Goal: Task Accomplishment & Management: Manage account settings

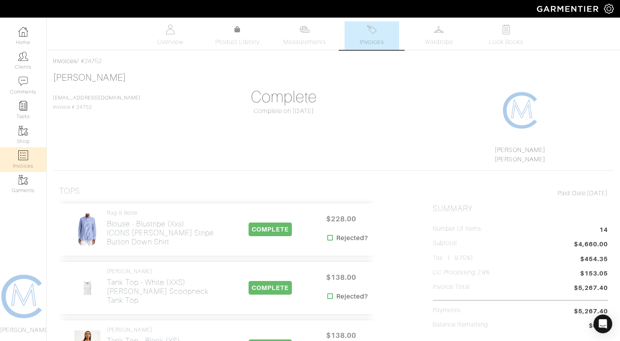
click at [27, 162] on link "Invoices" at bounding box center [23, 159] width 46 height 25
select select
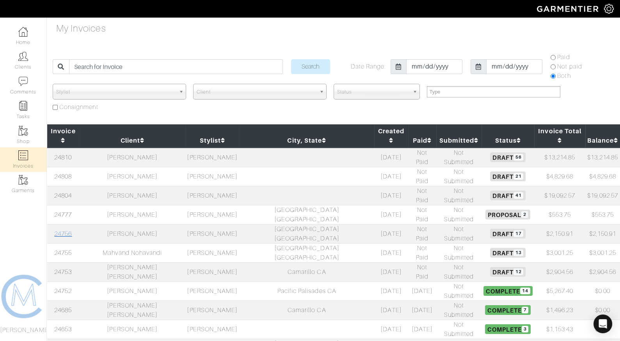
click at [70, 231] on link "24756" at bounding box center [63, 234] width 18 height 7
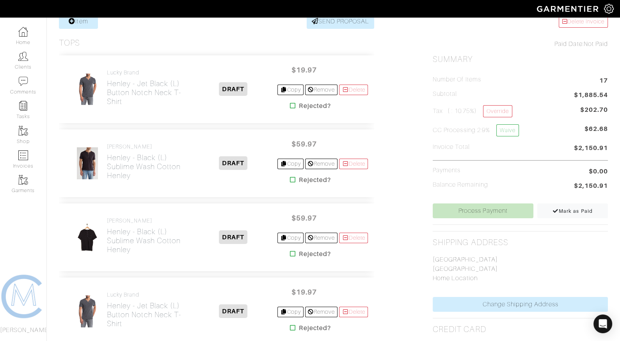
scroll to position [149, 0]
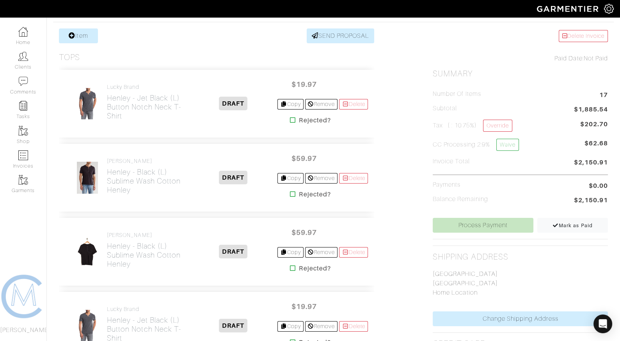
click at [290, 120] on icon at bounding box center [293, 120] width 6 height 6
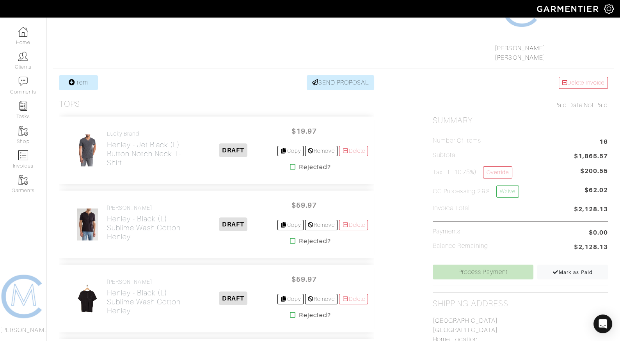
scroll to position [114, 0]
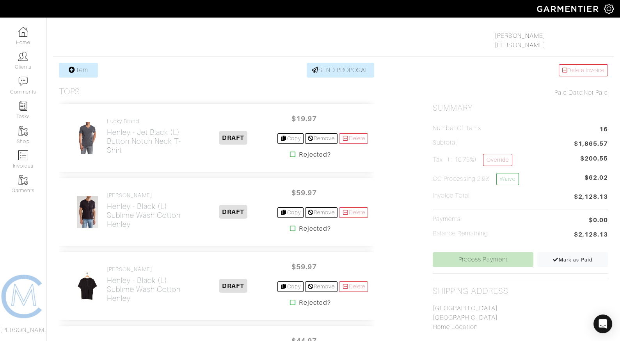
click at [290, 154] on icon at bounding box center [293, 154] width 6 height 6
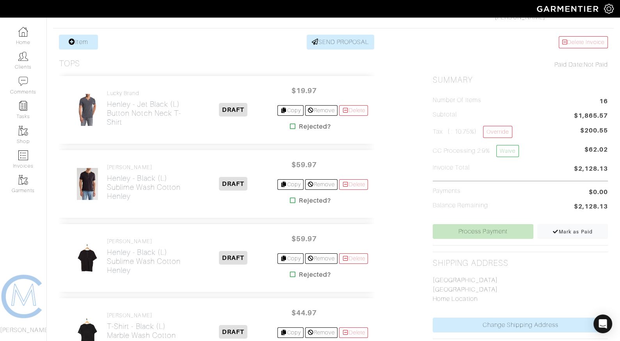
scroll to position [144, 0]
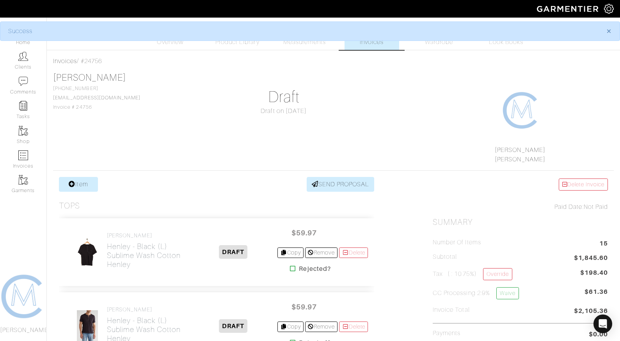
scroll to position [41, 0]
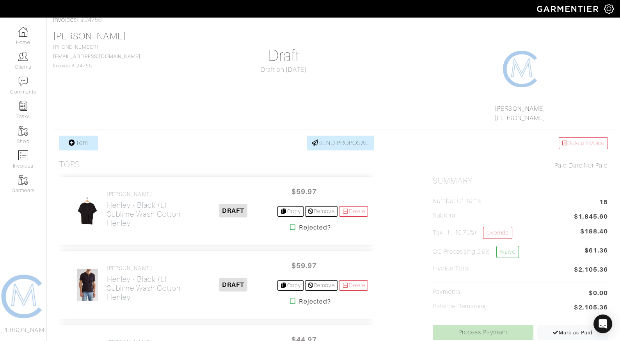
click at [290, 229] on icon at bounding box center [293, 227] width 6 height 6
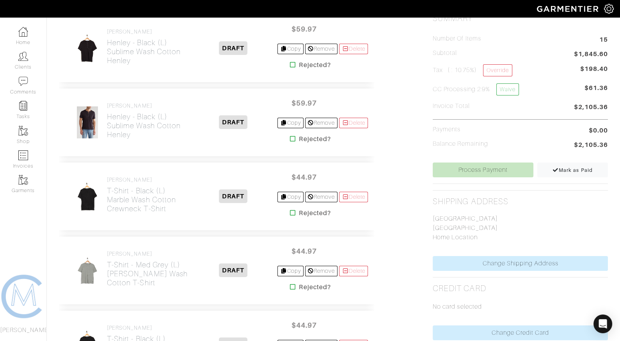
scroll to position [204, 0]
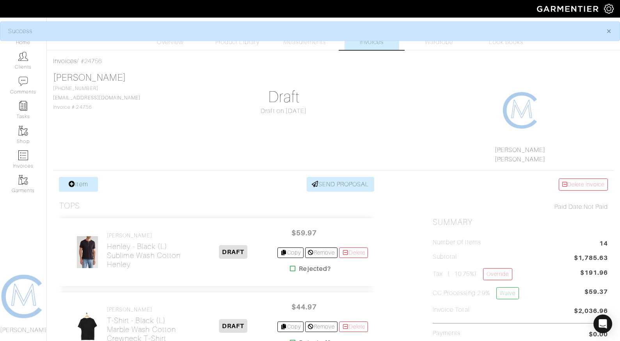
scroll to position [213, 0]
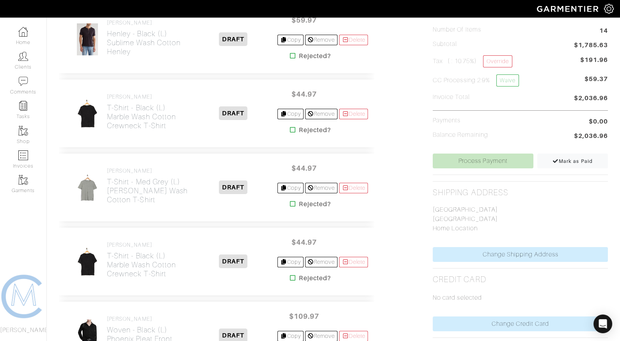
click at [290, 203] on icon at bounding box center [293, 204] width 6 height 6
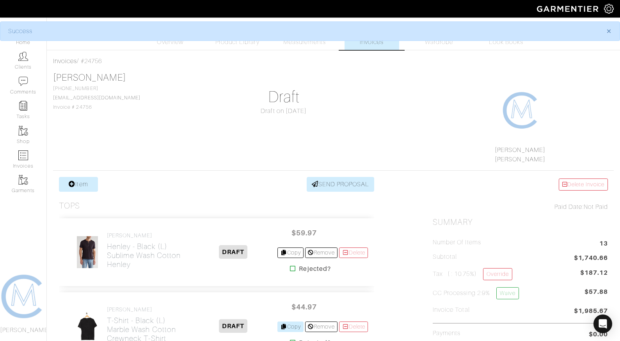
scroll to position [115, 0]
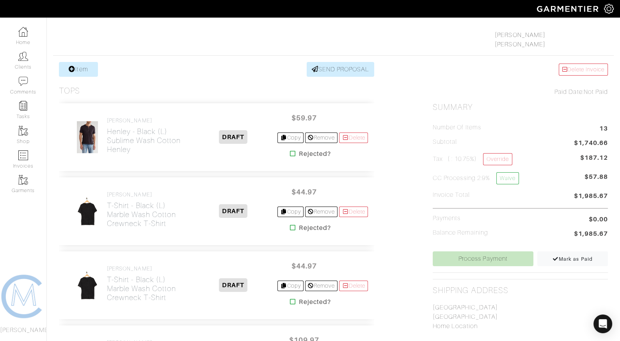
click at [290, 225] on icon at bounding box center [293, 228] width 6 height 6
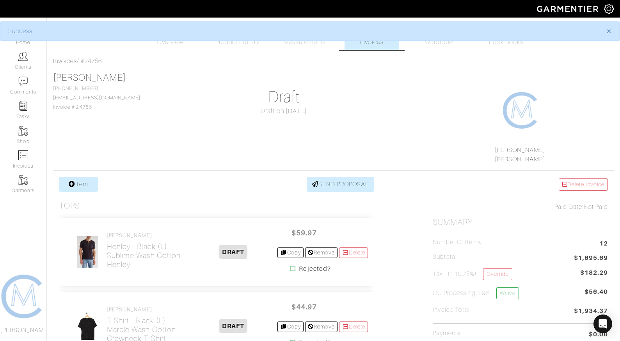
scroll to position [99, 0]
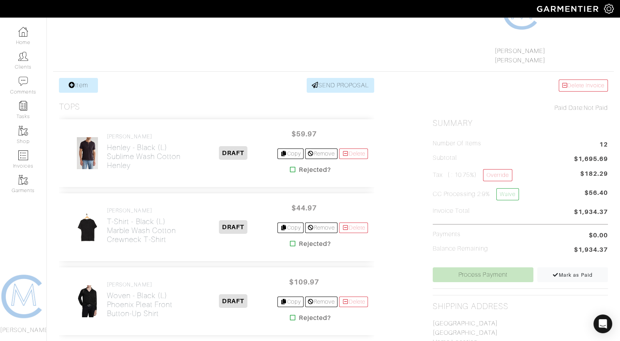
click at [290, 242] on icon at bounding box center [293, 244] width 6 height 6
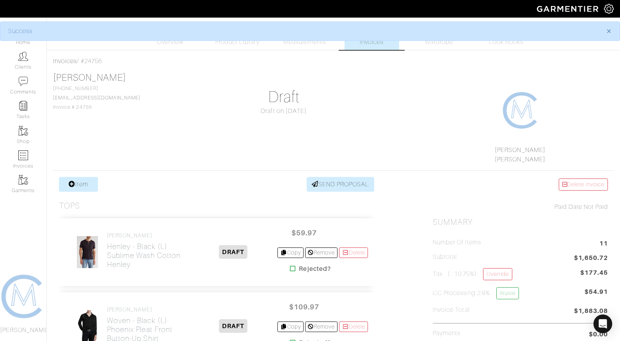
scroll to position [91, 0]
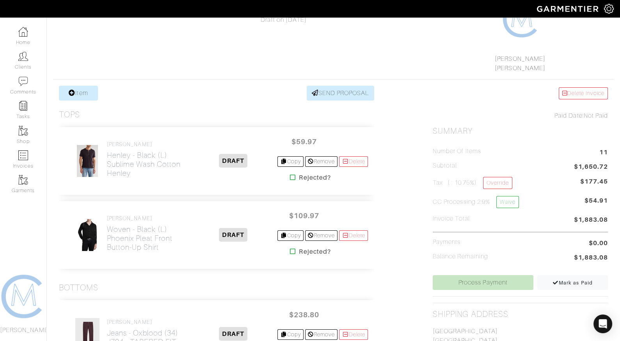
click at [290, 249] on icon at bounding box center [293, 252] width 6 height 6
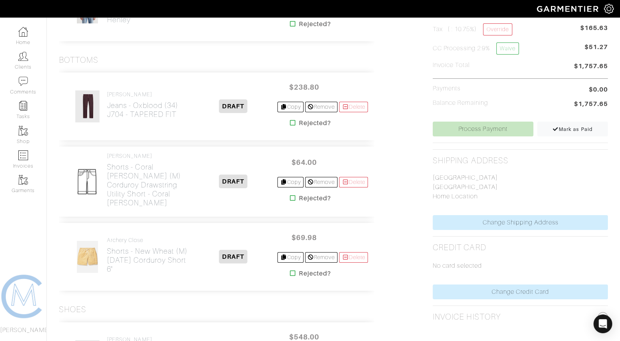
scroll to position [247, 0]
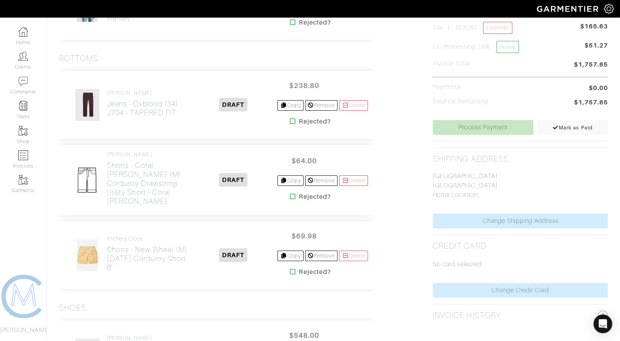
click at [290, 196] on icon at bounding box center [293, 196] width 6 height 6
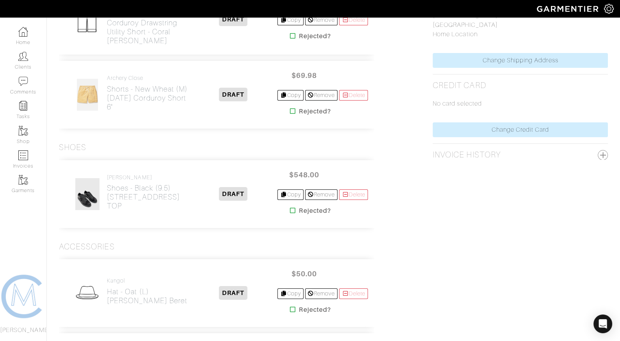
scroll to position [408, 0]
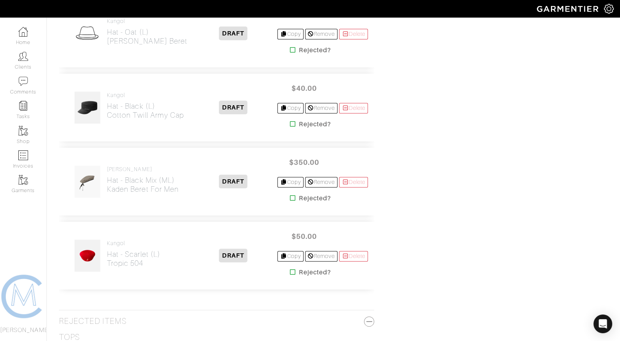
scroll to position [672, 0]
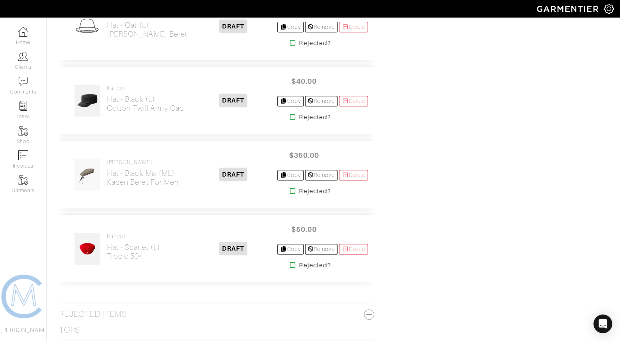
click at [290, 262] on icon at bounding box center [293, 265] width 6 height 6
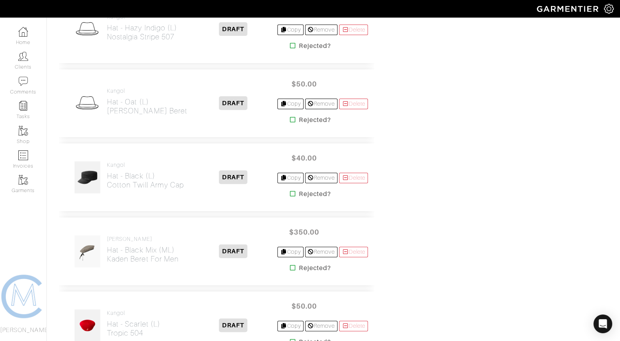
scroll to position [598, 0]
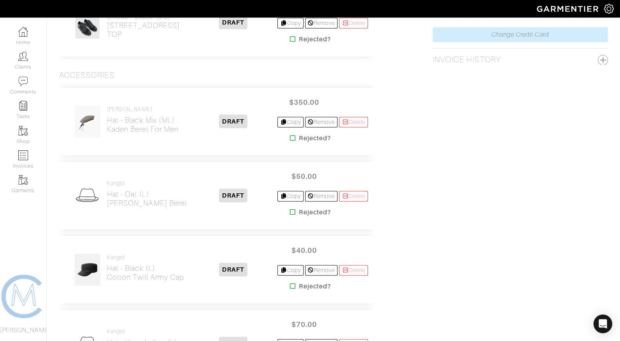
scroll to position [504, 0]
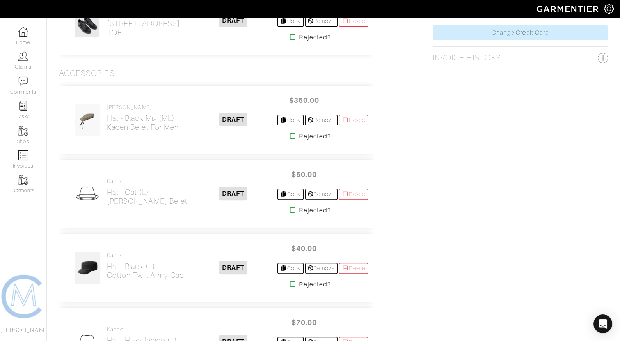
click at [290, 207] on icon at bounding box center [293, 210] width 6 height 6
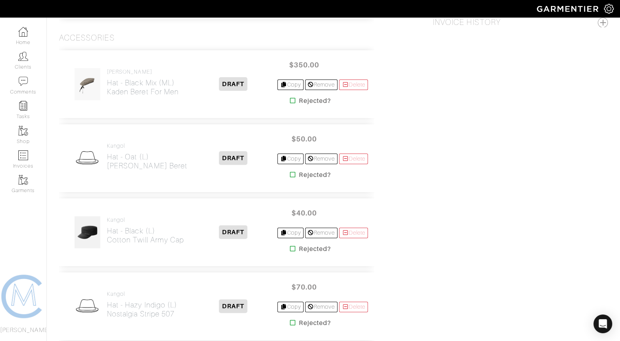
scroll to position [541, 0]
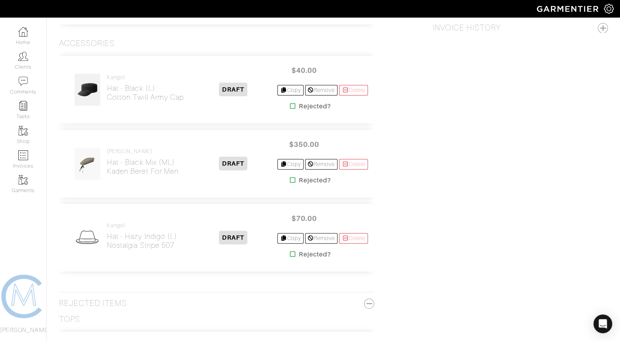
scroll to position [537, 0]
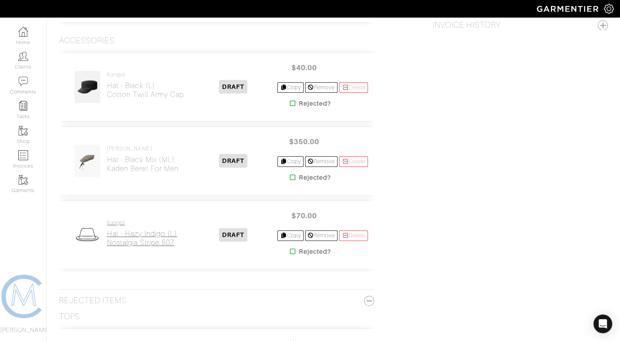
click at [171, 229] on h2 "Hat - Hazy Indigo (L) Nostalgia Stripe 507" at bounding box center [142, 238] width 70 height 18
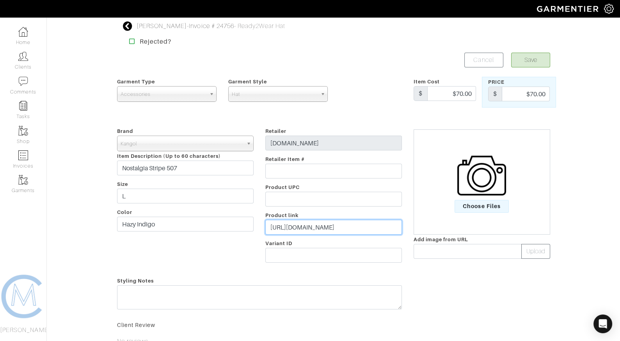
click at [349, 224] on input "https://kangol.com/products/nostalgia-stripe-507-k3776?variant=44051648872630" at bounding box center [333, 227] width 137 height 15
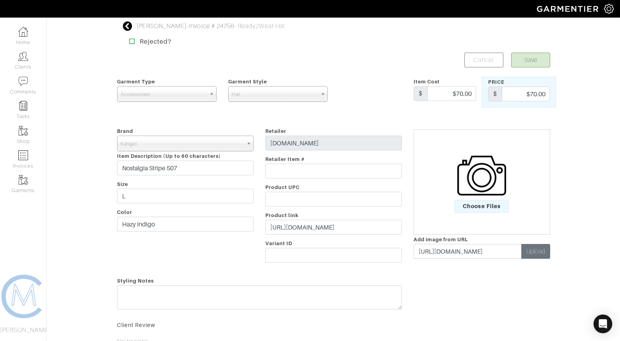
type input "https://kangol.com/cdn/shop/files/K3776_HAZYINDIGO.jpg?v=1751317379&width=1200"
click at [536, 256] on button "Upload" at bounding box center [535, 251] width 29 height 15
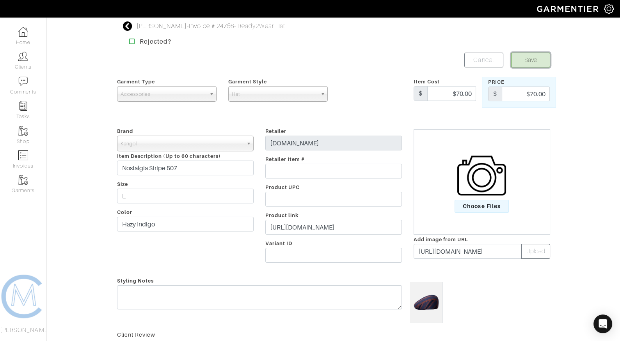
click at [530, 65] on button "Save" at bounding box center [530, 60] width 39 height 15
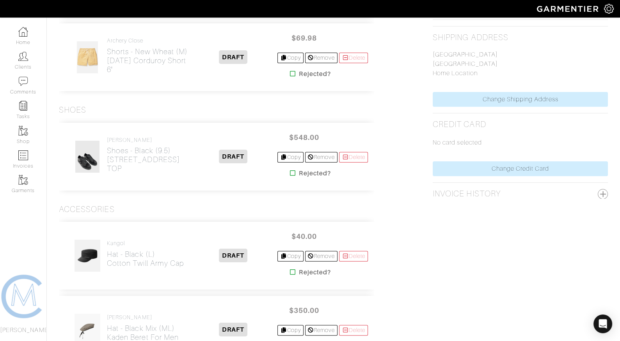
scroll to position [399, 0]
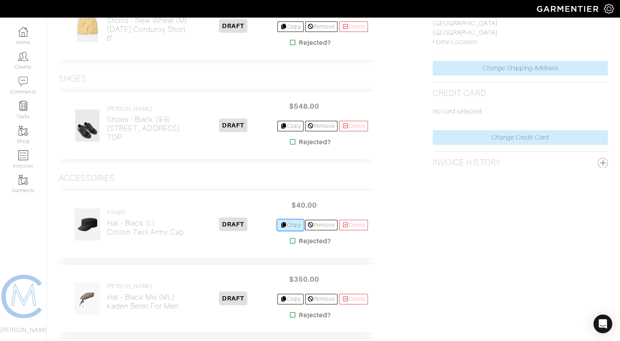
click at [289, 220] on link "Copy" at bounding box center [290, 225] width 26 height 11
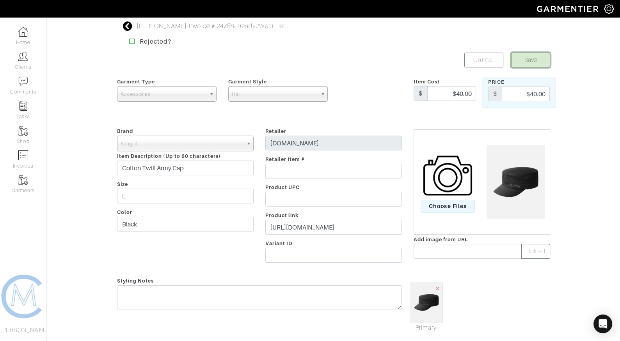
click at [531, 59] on button "Save" at bounding box center [530, 60] width 39 height 15
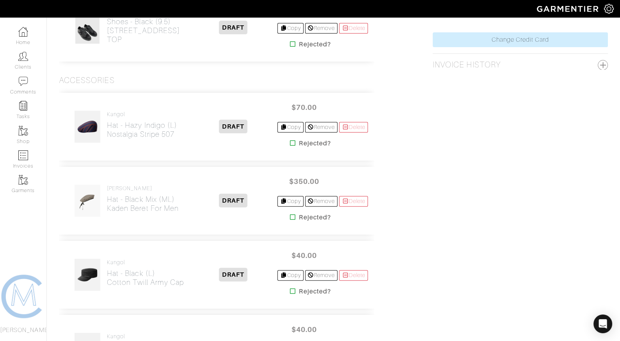
scroll to position [509, 0]
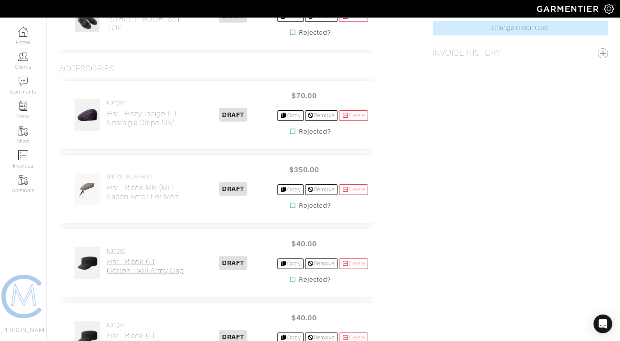
click at [149, 257] on h2 "Hat - Black (L) Cotton Twill Army Cap" at bounding box center [145, 266] width 77 height 18
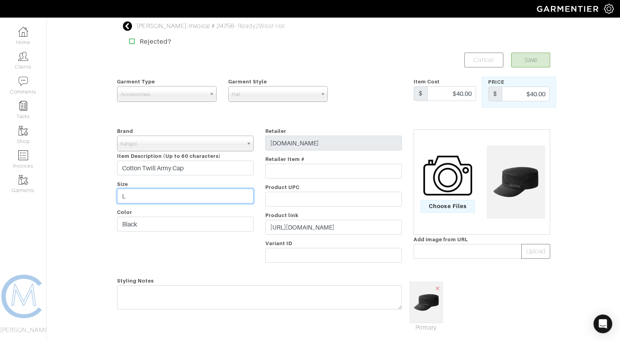
click at [150, 202] on input "L" at bounding box center [185, 196] width 137 height 15
click at [139, 199] on input "L/" at bounding box center [185, 196] width 137 height 15
type input "L/xl"
click at [536, 59] on button "Save" at bounding box center [530, 60] width 39 height 15
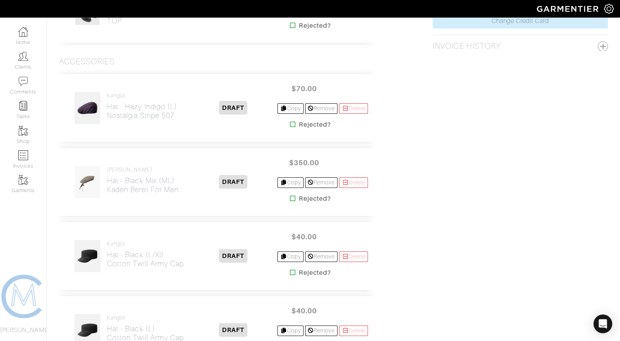
scroll to position [527, 0]
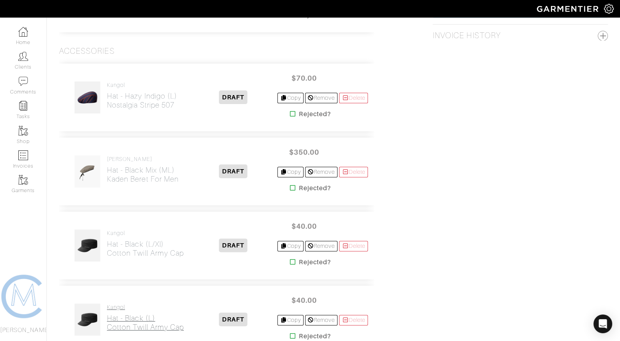
click at [126, 317] on h2 "Hat - Black (L) Cotton Twill Army Cap" at bounding box center [145, 323] width 77 height 18
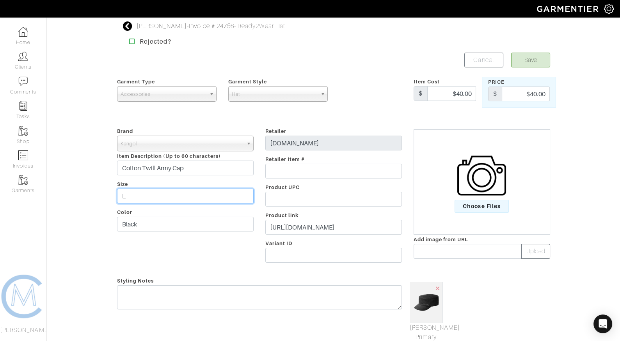
click at [190, 193] on input "L" at bounding box center [185, 196] width 137 height 15
type input "L/XL"
click at [529, 55] on button "Save" at bounding box center [530, 60] width 39 height 15
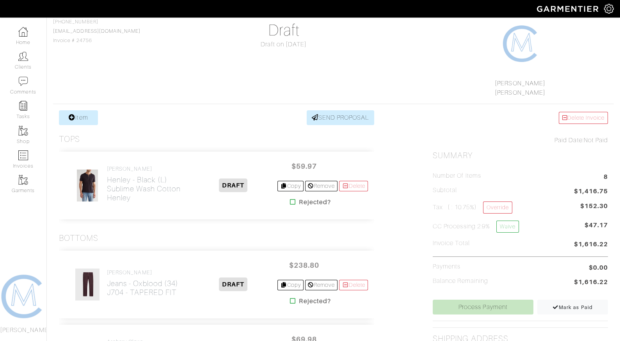
scroll to position [82, 0]
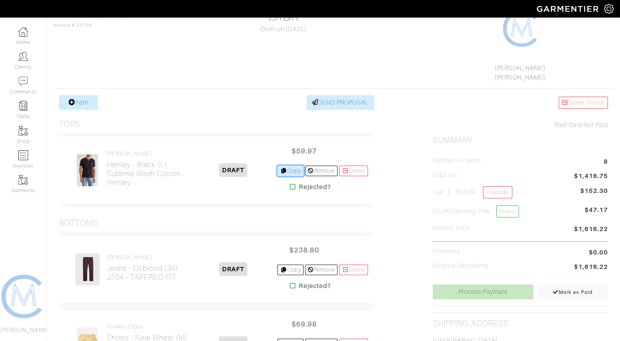
click at [294, 170] on link "Copy" at bounding box center [290, 171] width 26 height 11
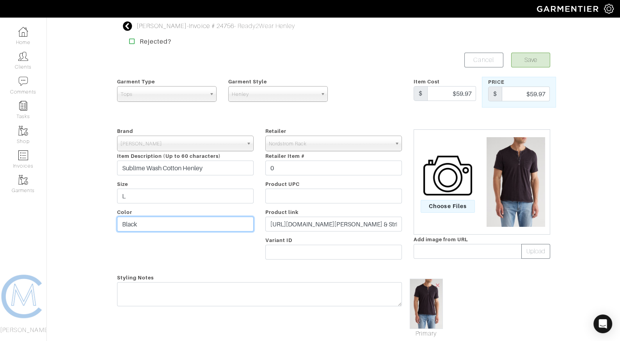
click at [195, 217] on input "Black" at bounding box center [185, 224] width 137 height 15
type input "NAVY"
click at [517, 55] on button "Save" at bounding box center [530, 60] width 39 height 15
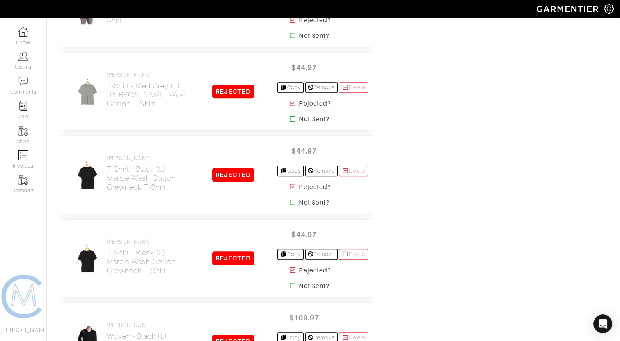
scroll to position [1246, 0]
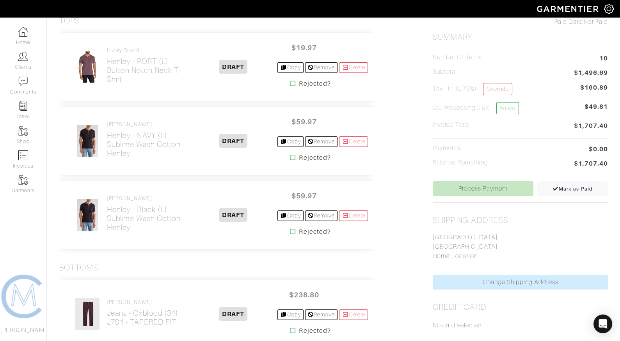
scroll to position [217, 0]
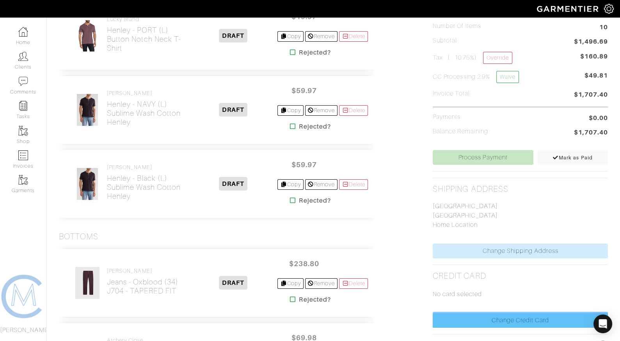
click at [481, 320] on link "Change Credit Card" at bounding box center [520, 320] width 175 height 15
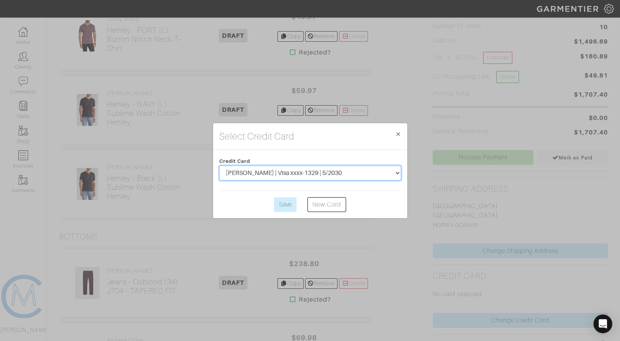
click at [320, 166] on select "[PERSON_NAME] | Visa xxxx-1329 | 5/2030" at bounding box center [310, 173] width 182 height 15
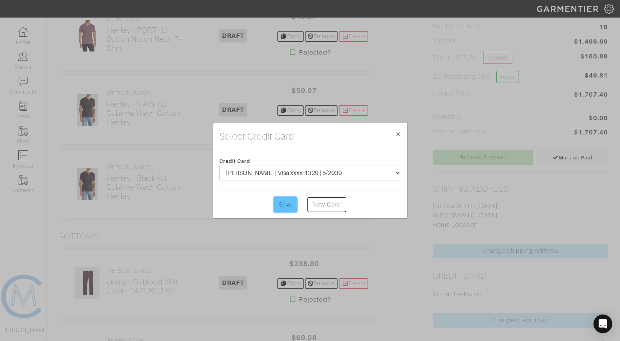
click at [279, 211] on input "Save" at bounding box center [285, 204] width 23 height 15
